Goal: Find specific page/section

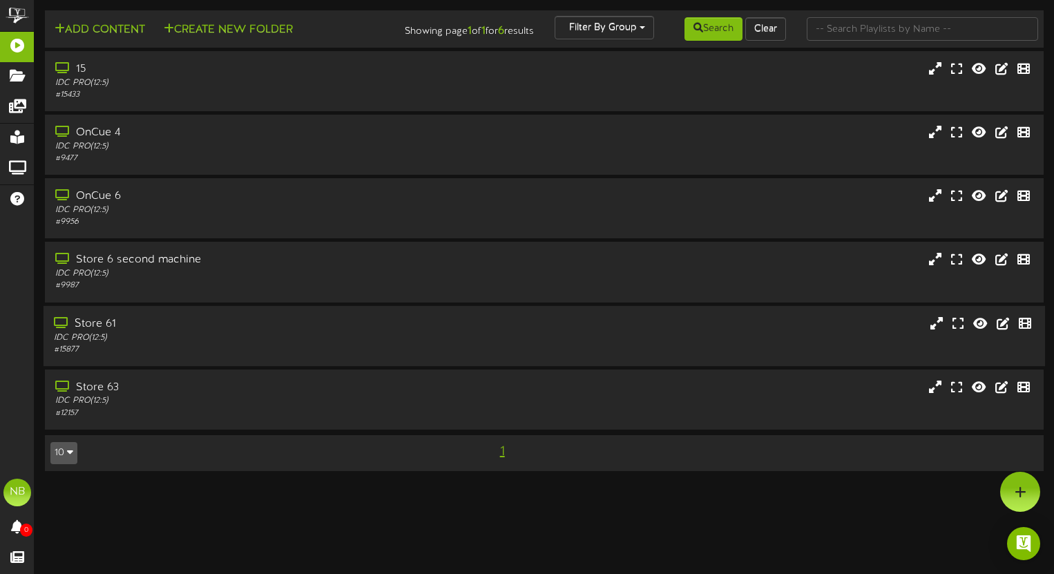
click at [196, 333] on div "IDC PRO ( 12:5 )" at bounding box center [252, 338] width 397 height 12
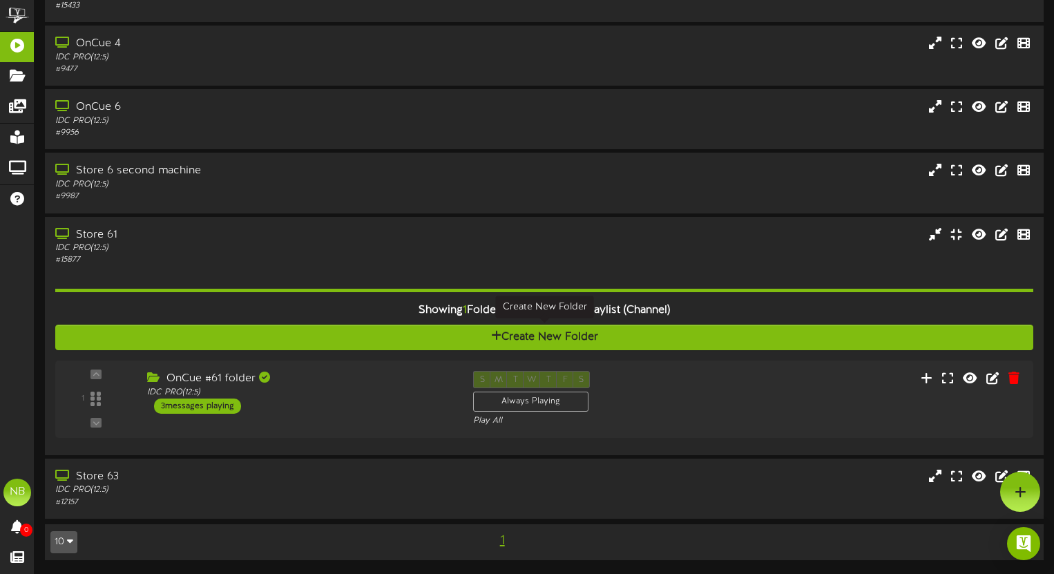
scroll to position [89, 0]
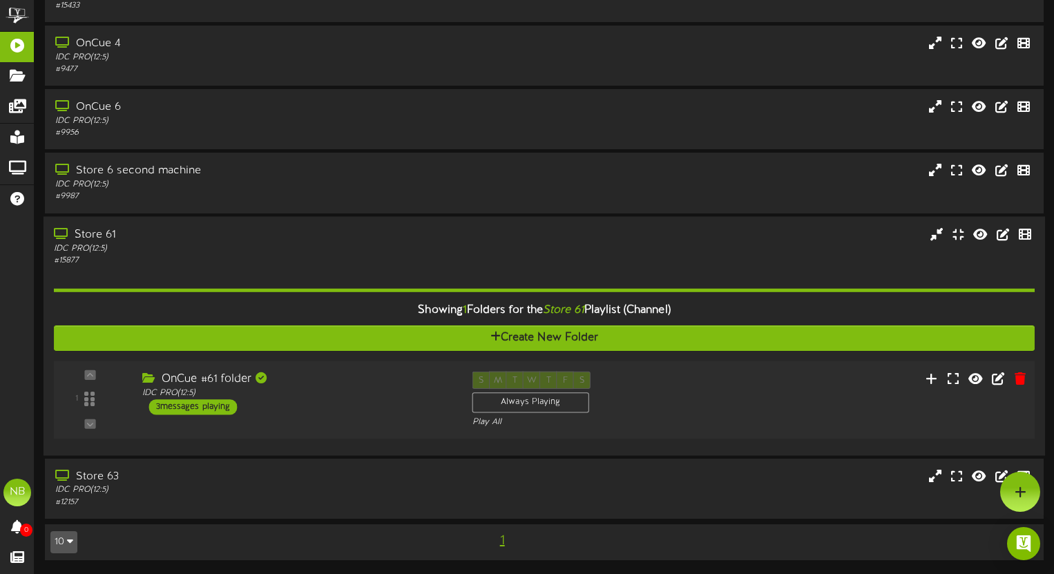
click at [299, 379] on div "OnCue #61 folder" at bounding box center [296, 379] width 309 height 16
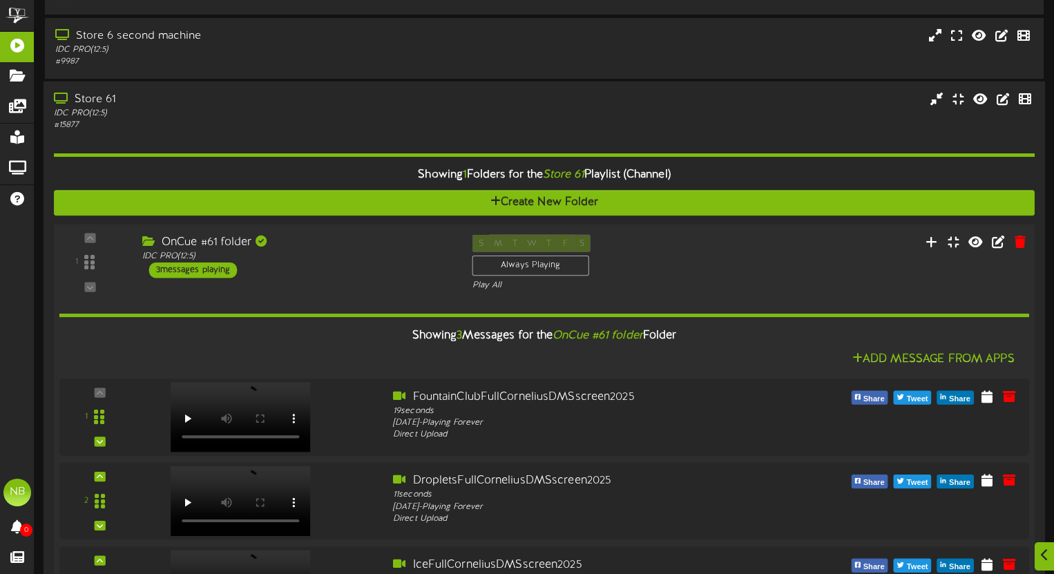
scroll to position [245, 0]
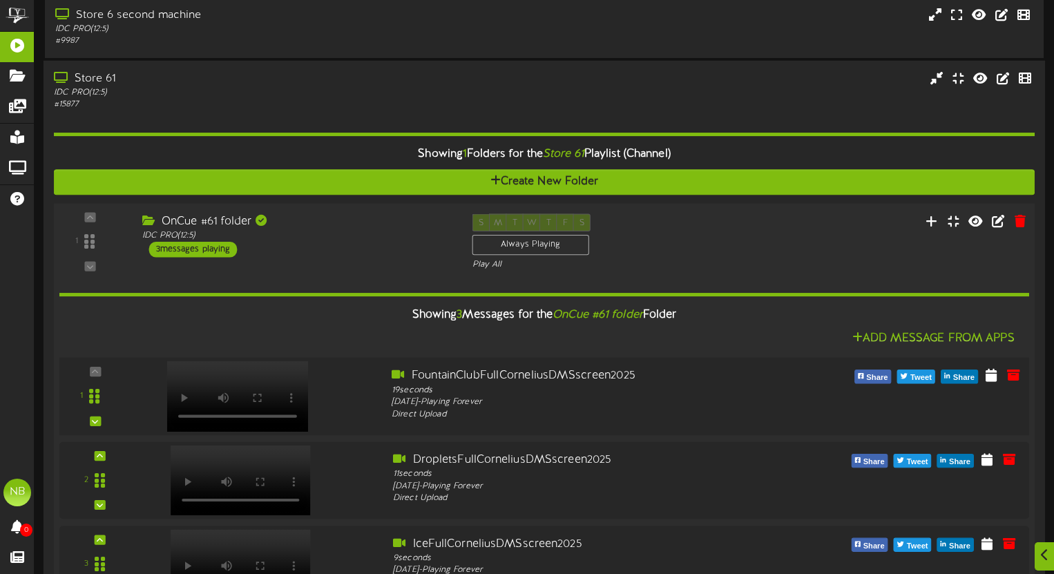
click at [275, 388] on div at bounding box center [236, 382] width 162 height 70
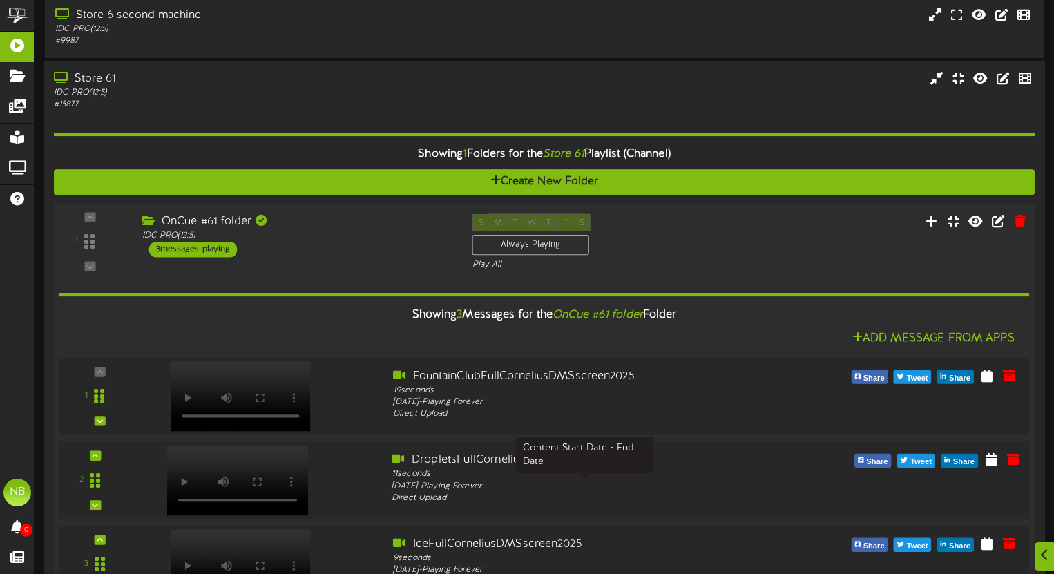
click at [486, 487] on div "[DATE] - Playing Forever" at bounding box center [585, 486] width 387 height 12
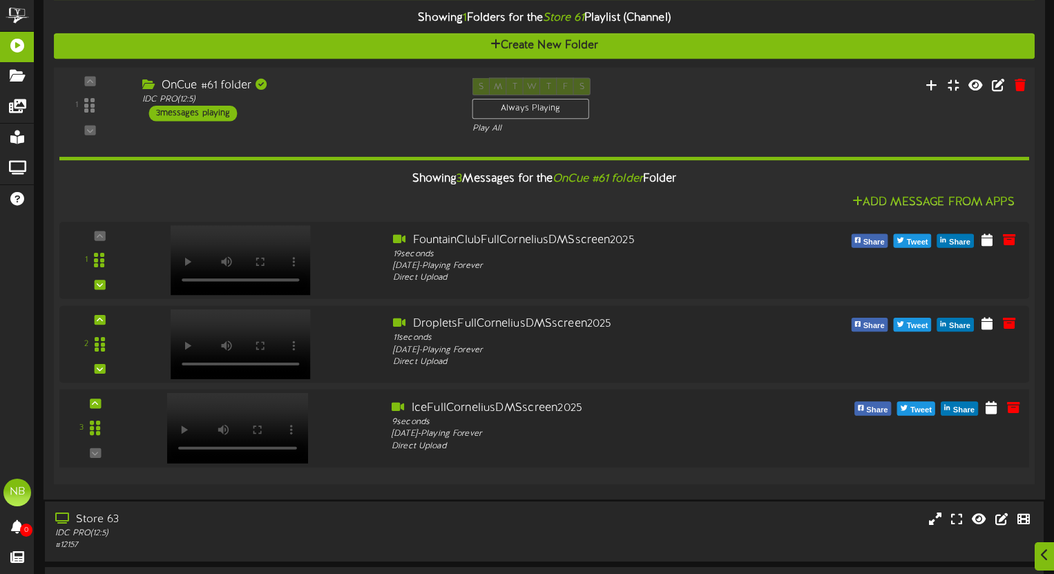
scroll to position [392, 0]
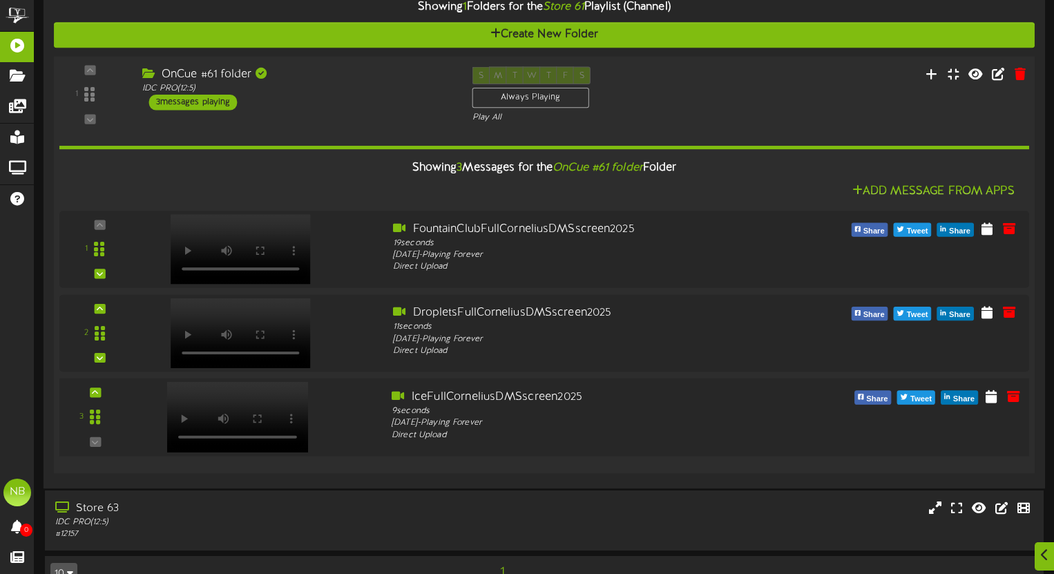
click at [307, 419] on div at bounding box center [236, 403] width 162 height 70
